Goal: Information Seeking & Learning: Learn about a topic

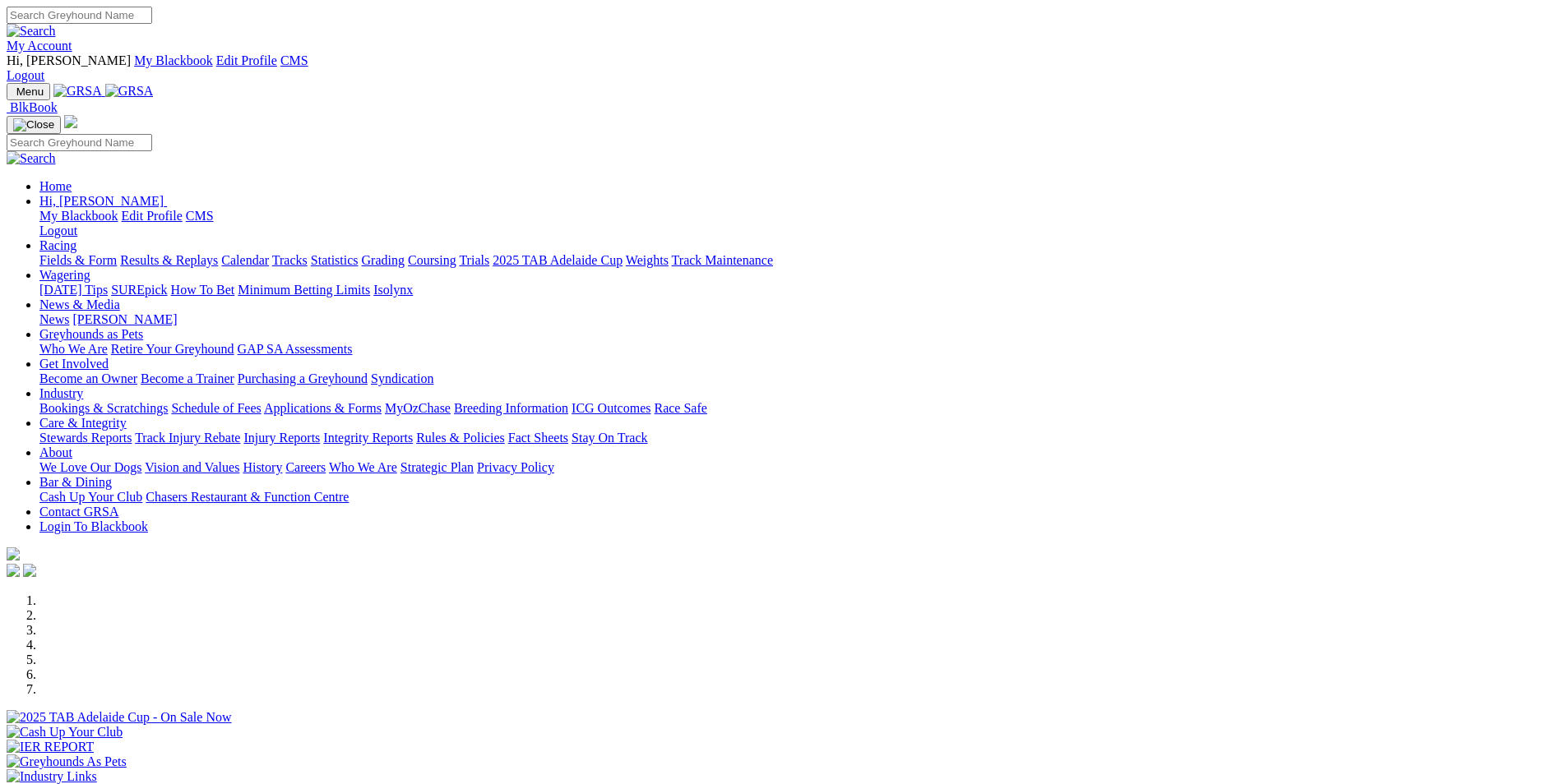
scroll to position [329, 0]
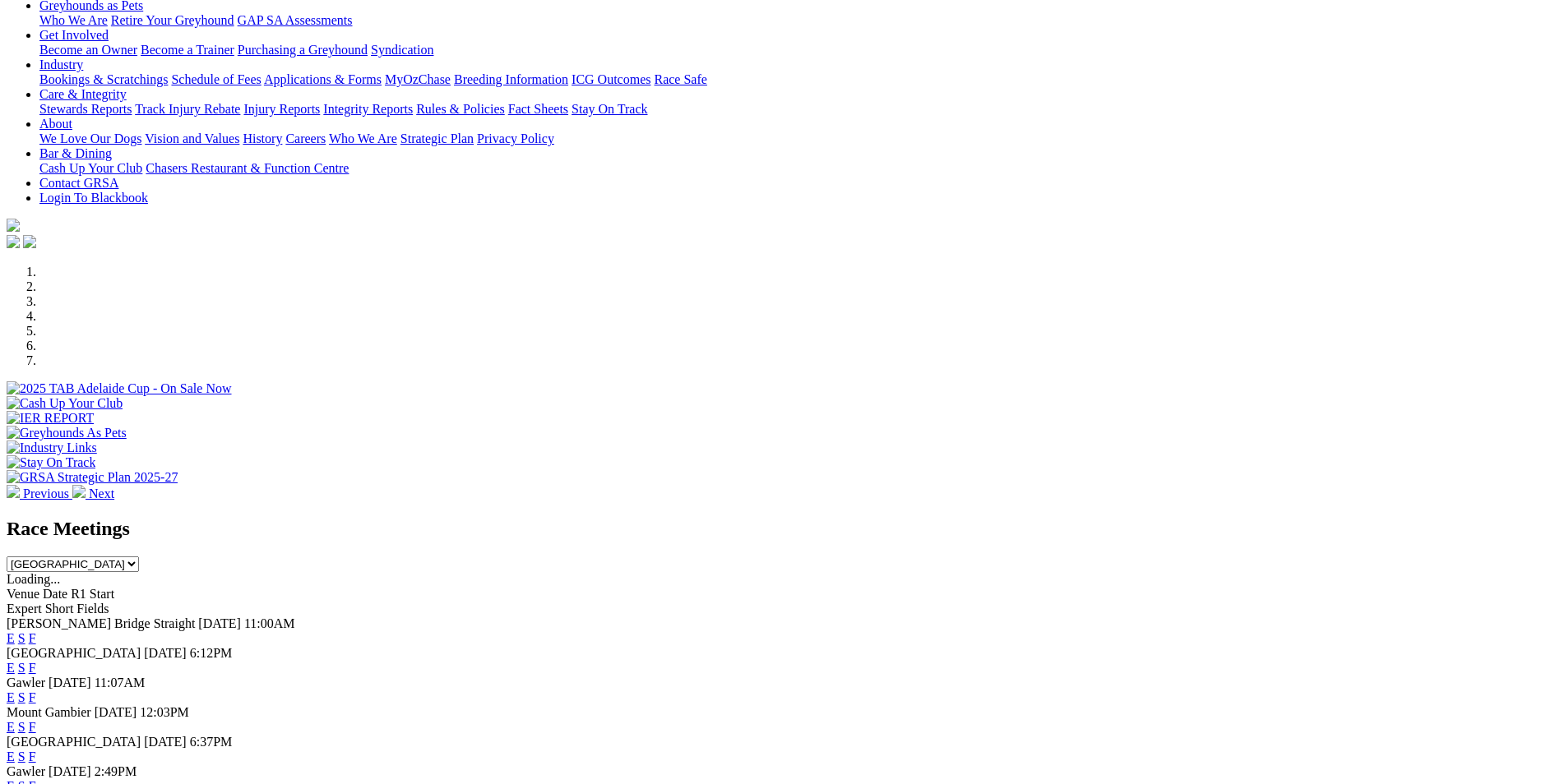
click at [15, 661] on link "E" at bounding box center [11, 668] width 8 height 14
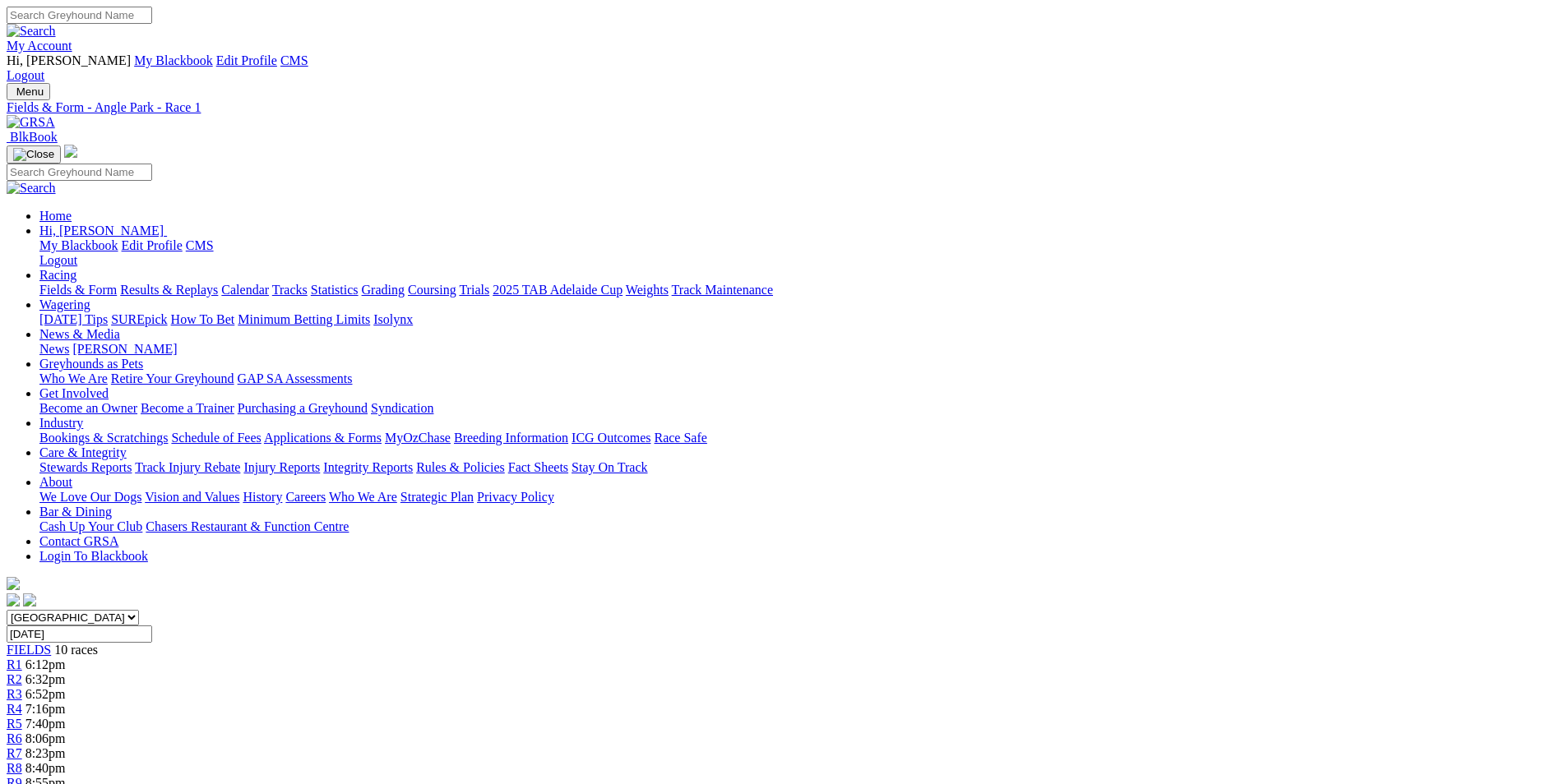
click at [66, 687] on span "6:52pm" at bounding box center [46, 694] width 41 height 14
